Goal: Transaction & Acquisition: Purchase product/service

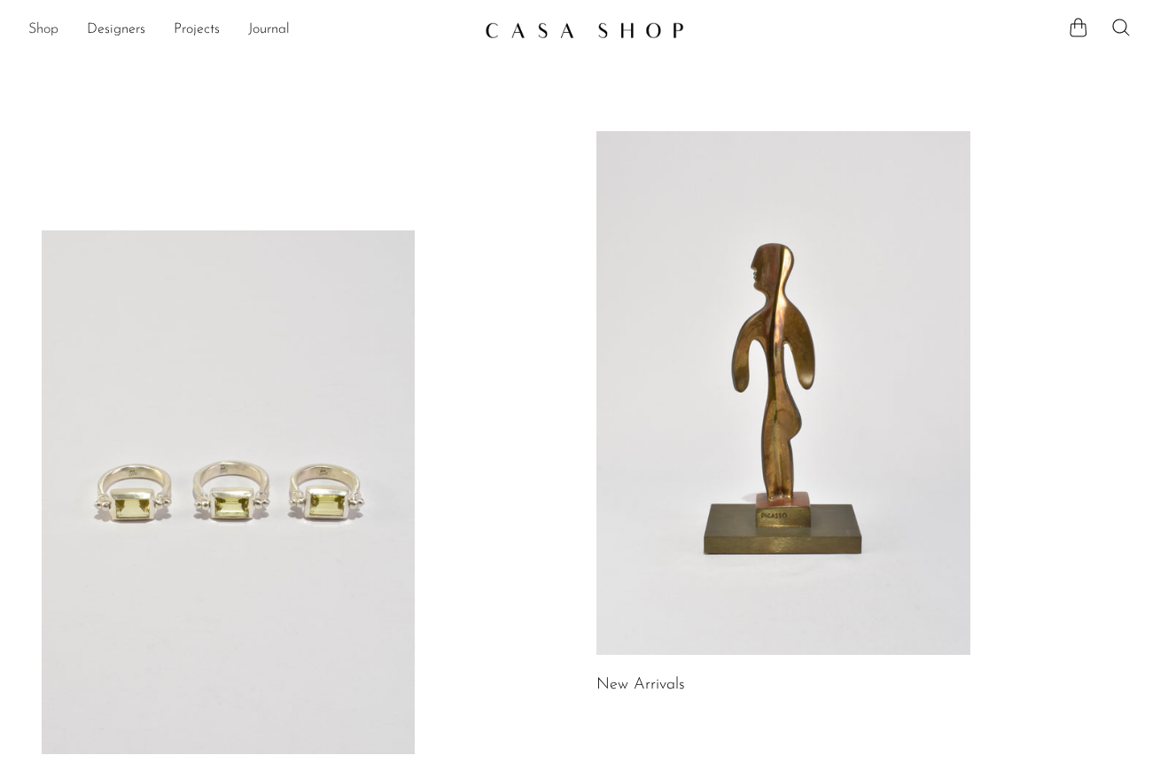
click at [51, 33] on link "Shop" at bounding box center [43, 30] width 30 height 23
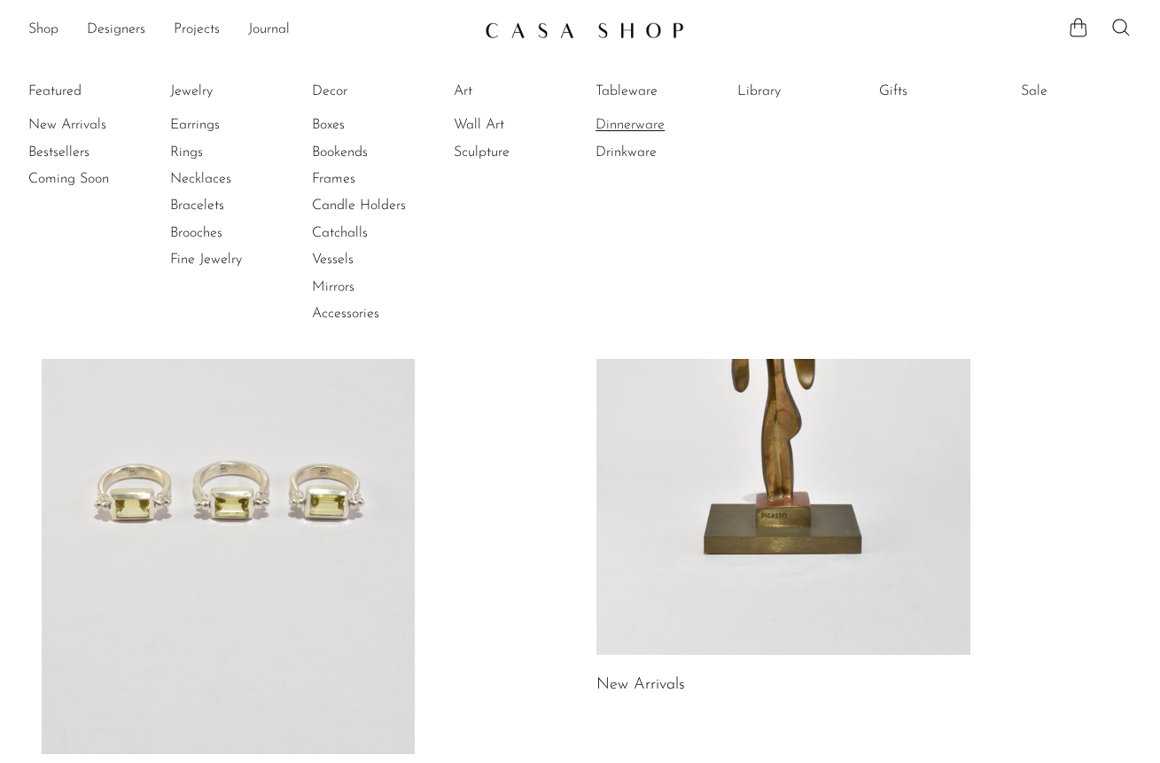
click at [634, 127] on link "Dinnerware" at bounding box center [662, 125] width 133 height 20
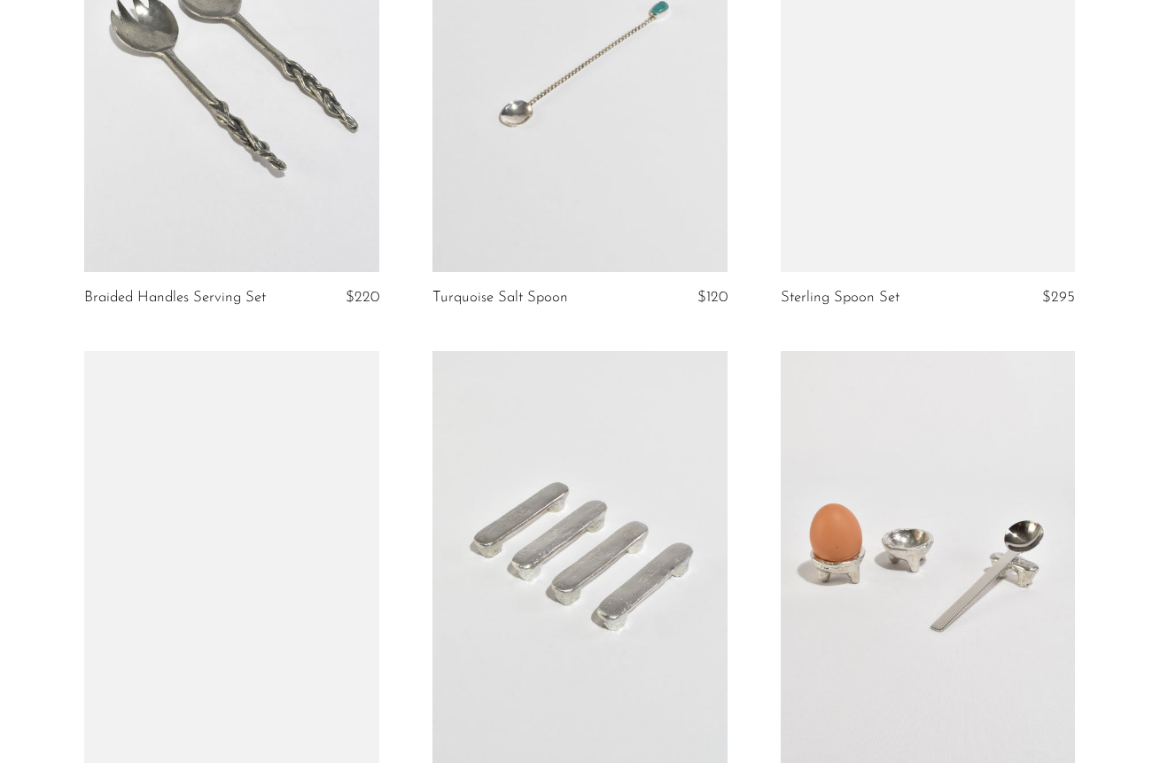
scroll to position [2319, 0]
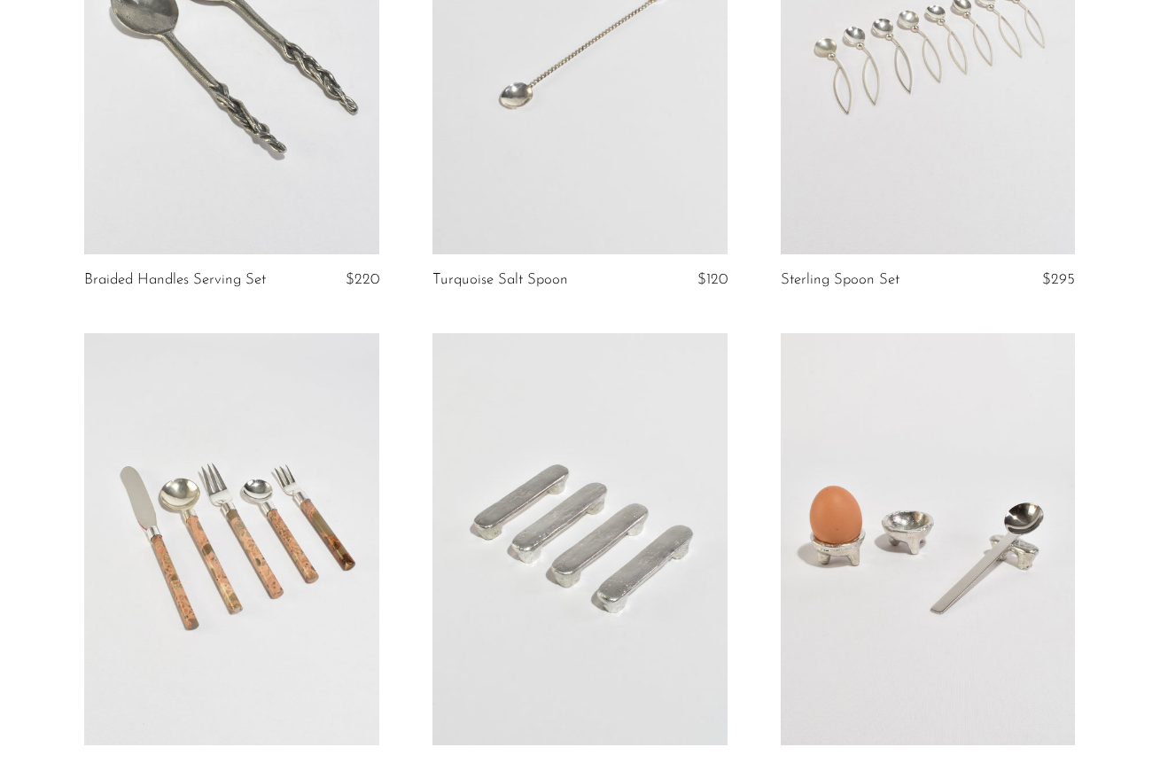
click at [631, 166] on link at bounding box center [580, 47] width 295 height 413
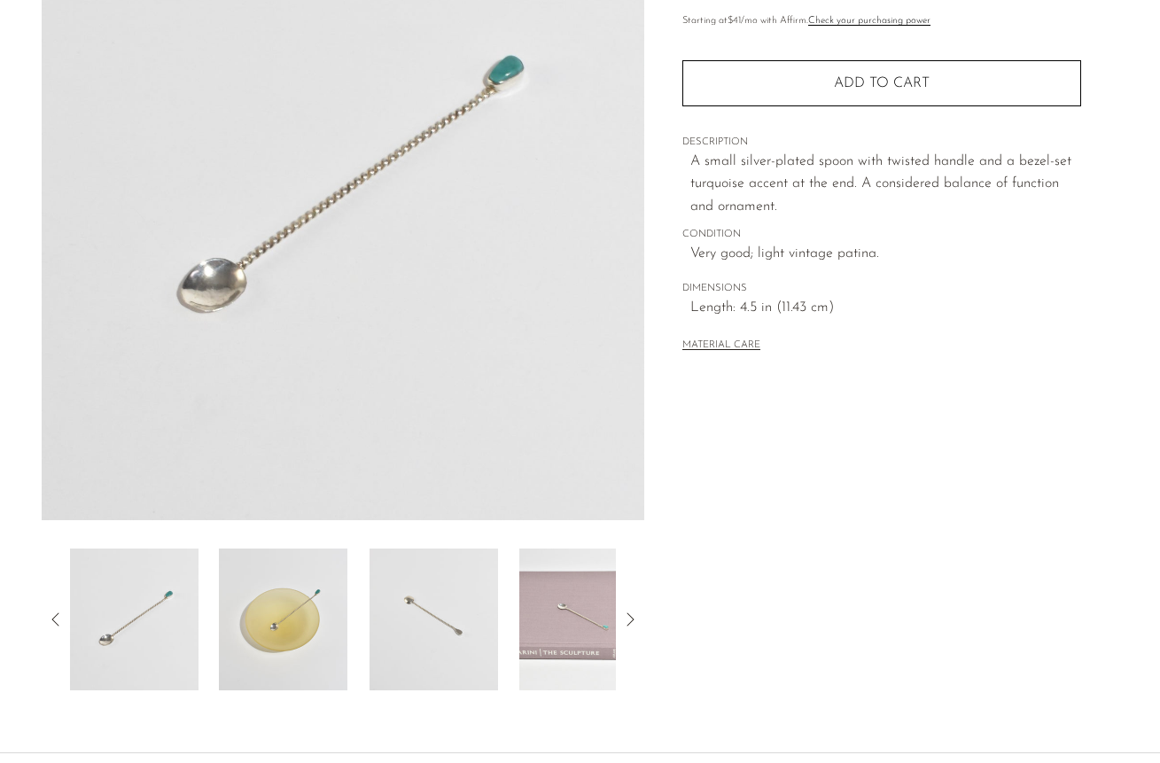
scroll to position [391, 0]
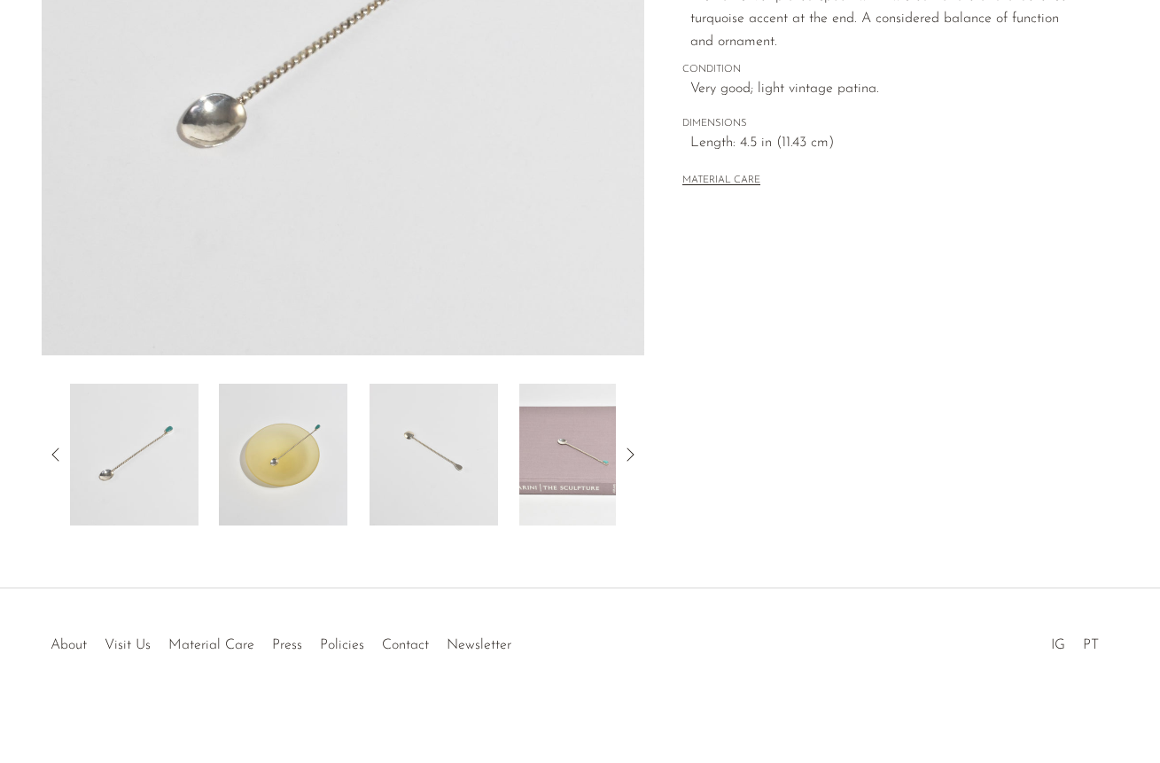
click at [585, 447] on img at bounding box center [583, 455] width 129 height 142
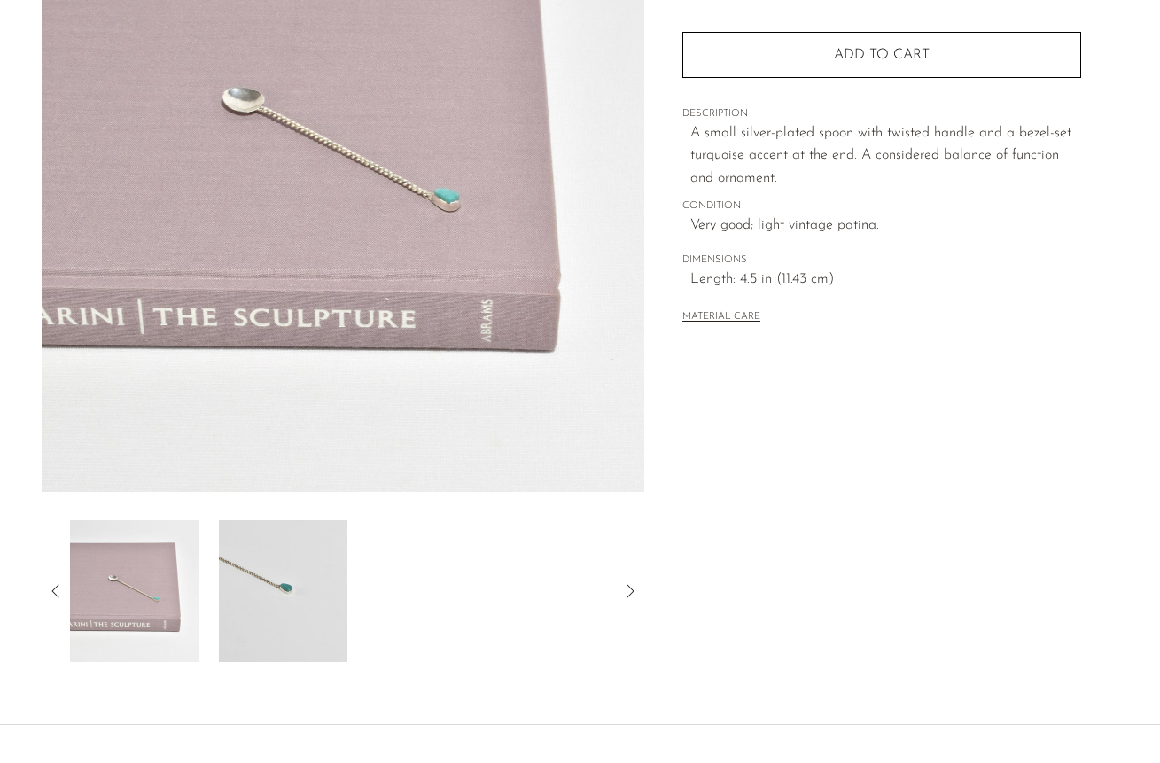
scroll to position [246, 0]
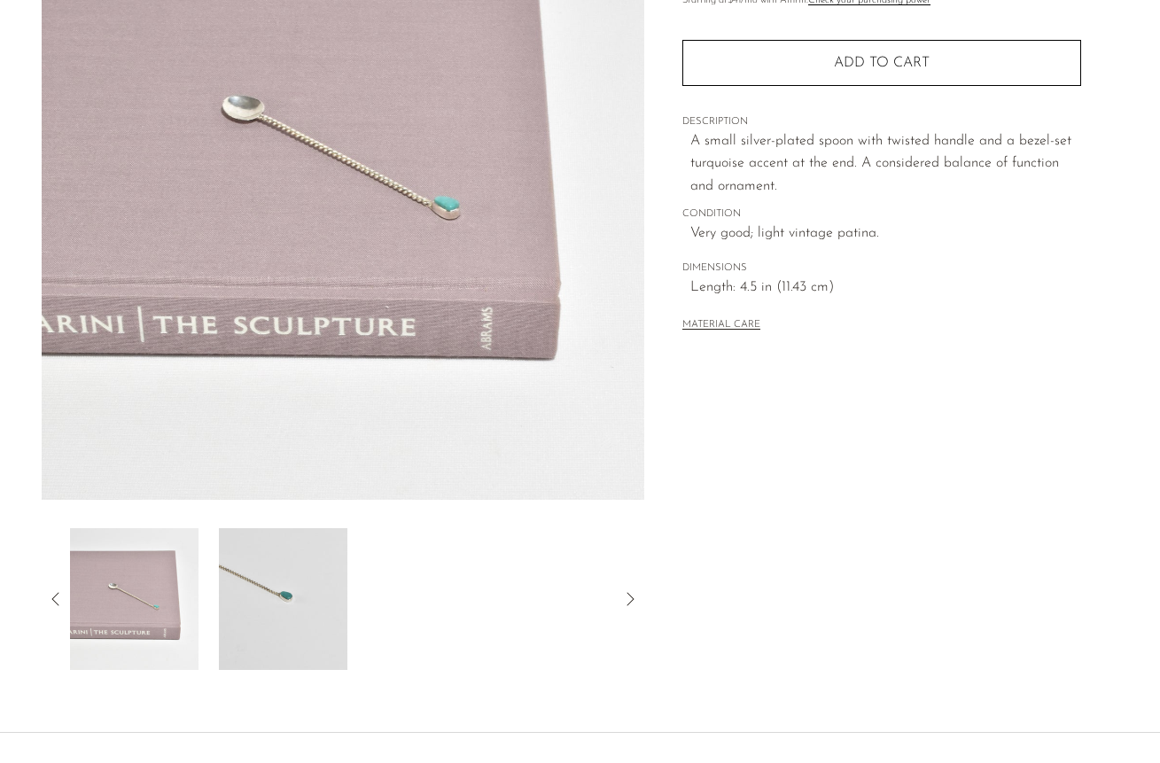
click at [359, 136] on img at bounding box center [344, 167] width 604 height 665
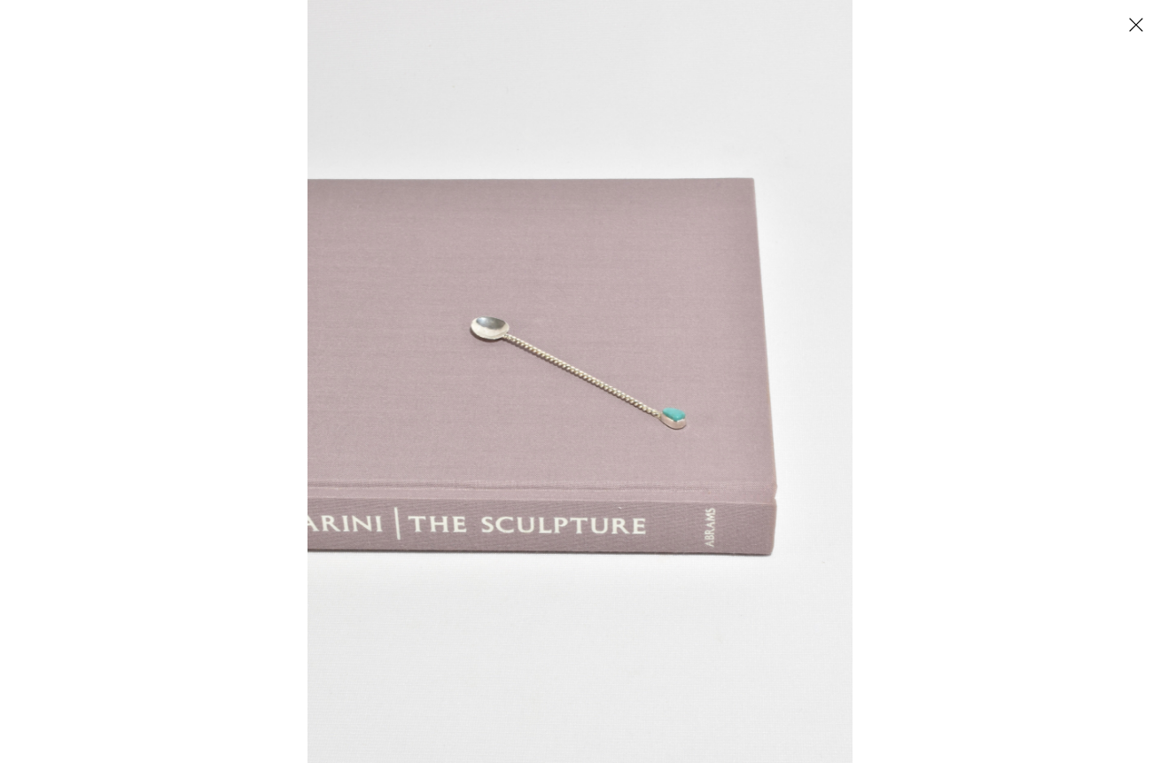
click at [569, 394] on img at bounding box center [580, 381] width 545 height 763
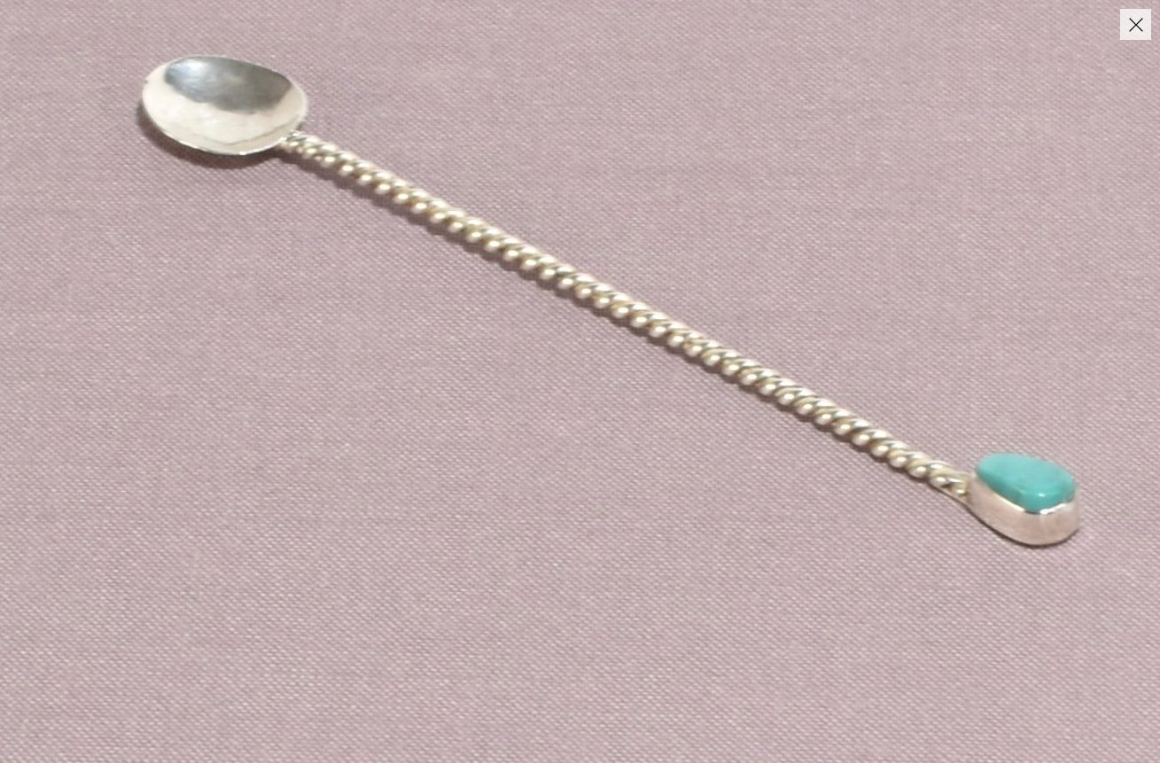
click at [1142, 35] on button "Close" at bounding box center [1135, 24] width 31 height 31
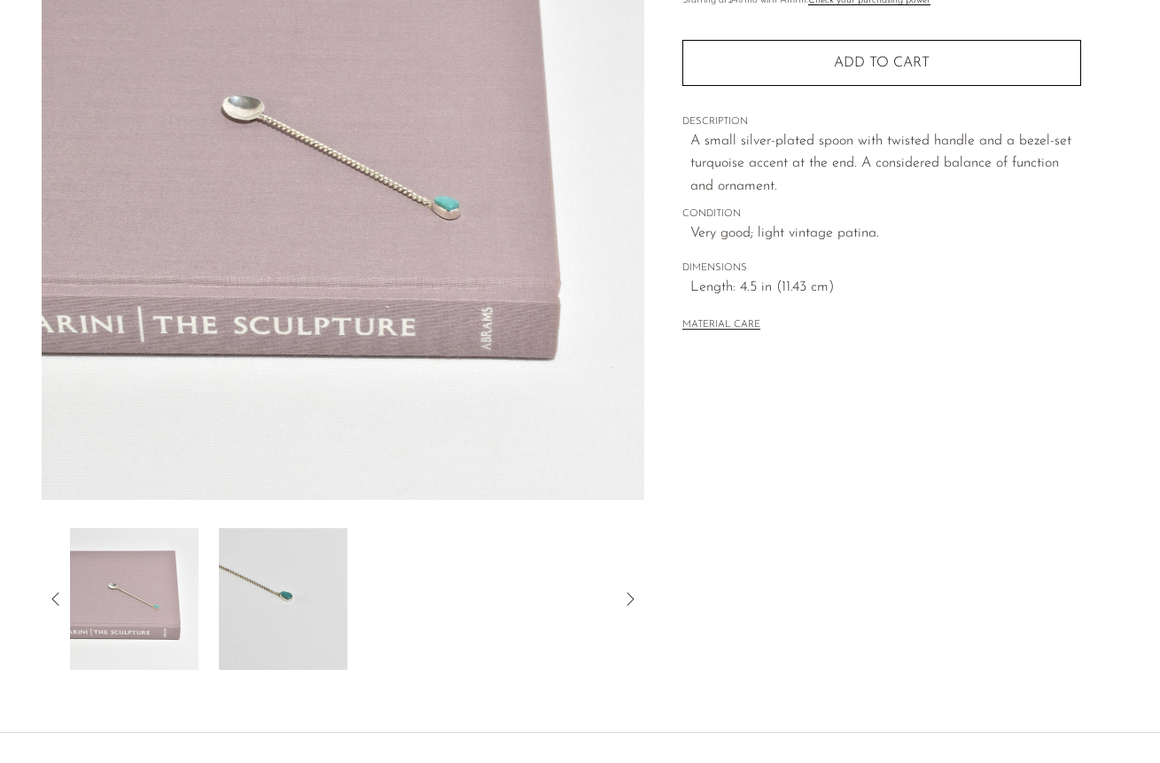
click at [137, 596] on img at bounding box center [133, 599] width 129 height 142
click at [252, 659] on img at bounding box center [283, 599] width 129 height 142
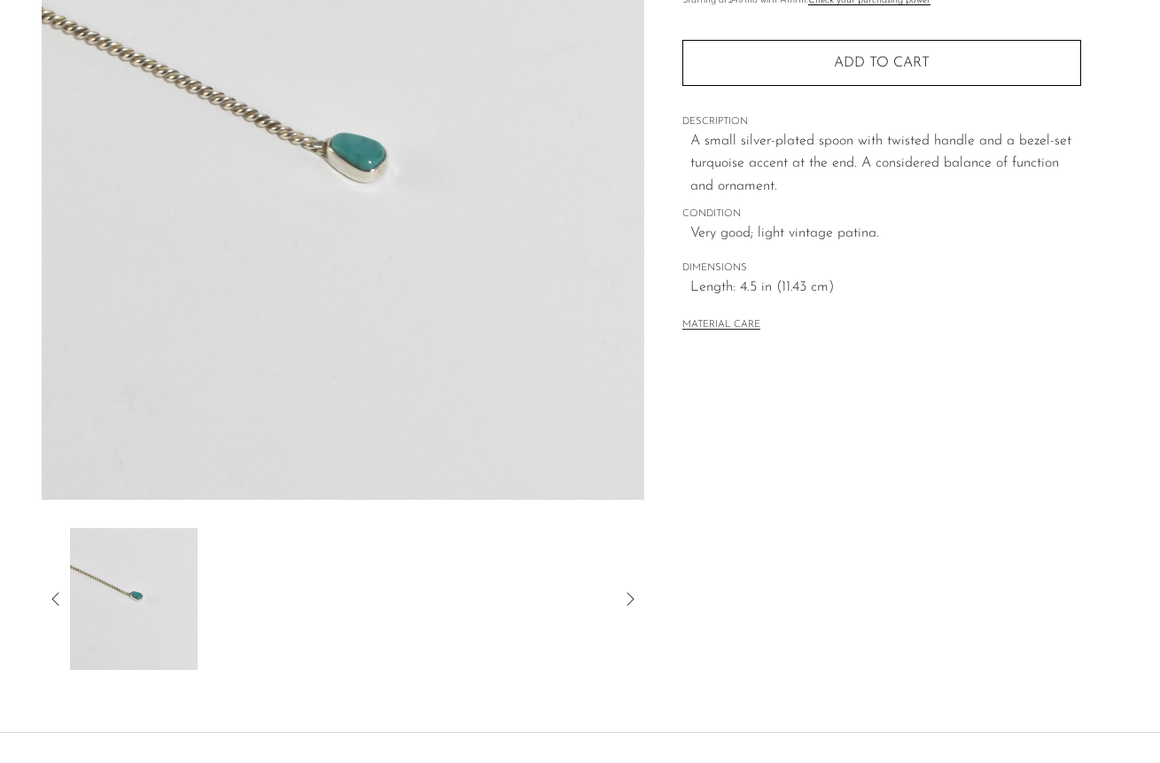
click at [221, 85] on img at bounding box center [344, 167] width 604 height 665
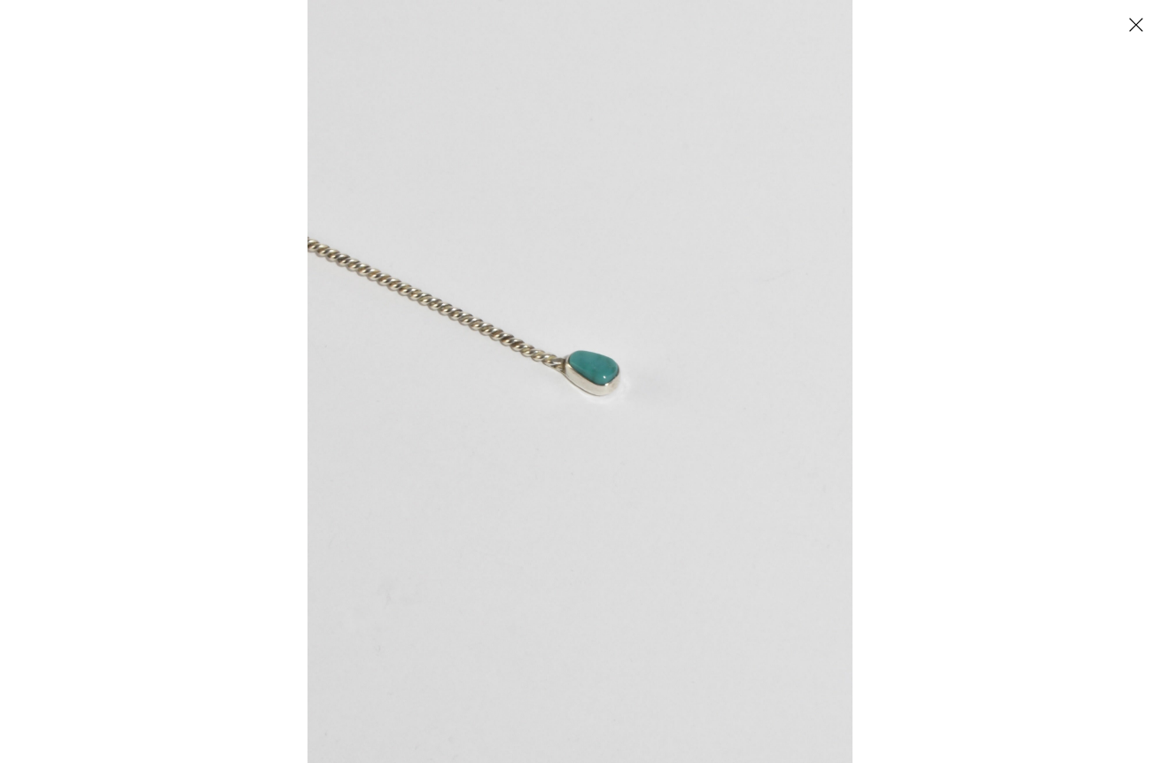
click at [457, 323] on img at bounding box center [580, 381] width 545 height 763
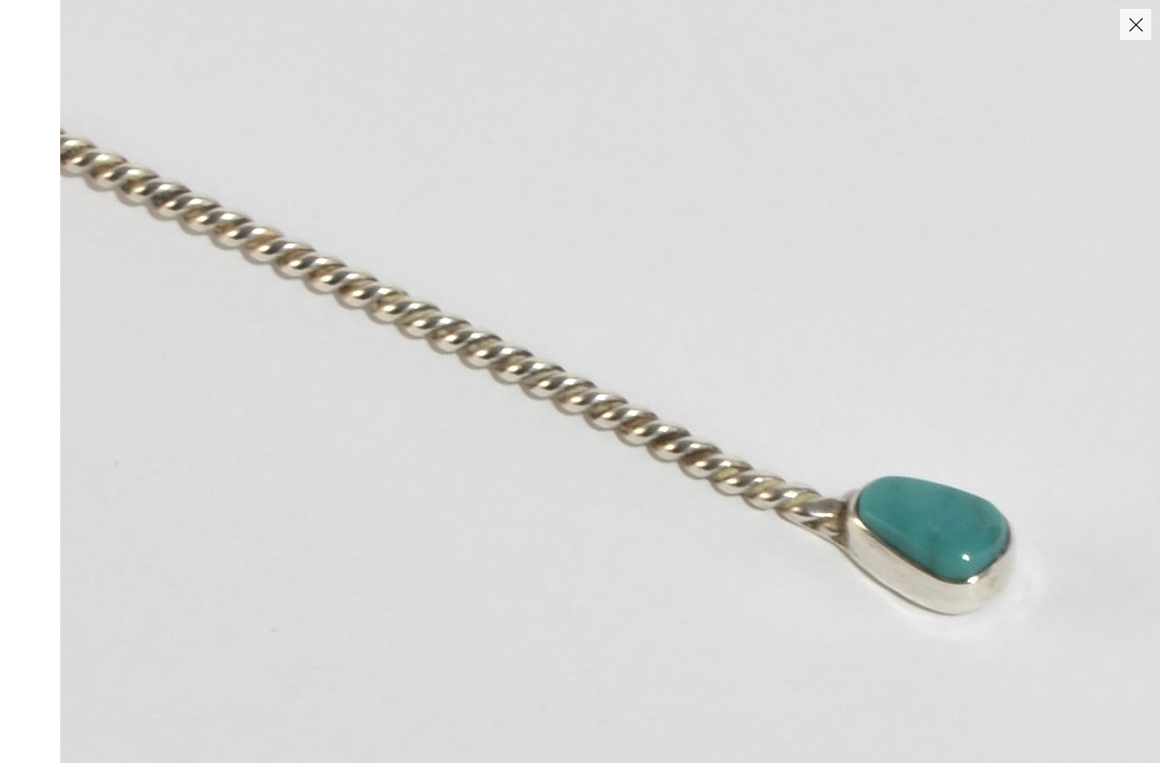
drag, startPoint x: 338, startPoint y: 215, endPoint x: 532, endPoint y: 285, distance: 206.4
click at [532, 285] on img at bounding box center [891, 571] width 1663 height 2328
